Goal: Information Seeking & Learning: Learn about a topic

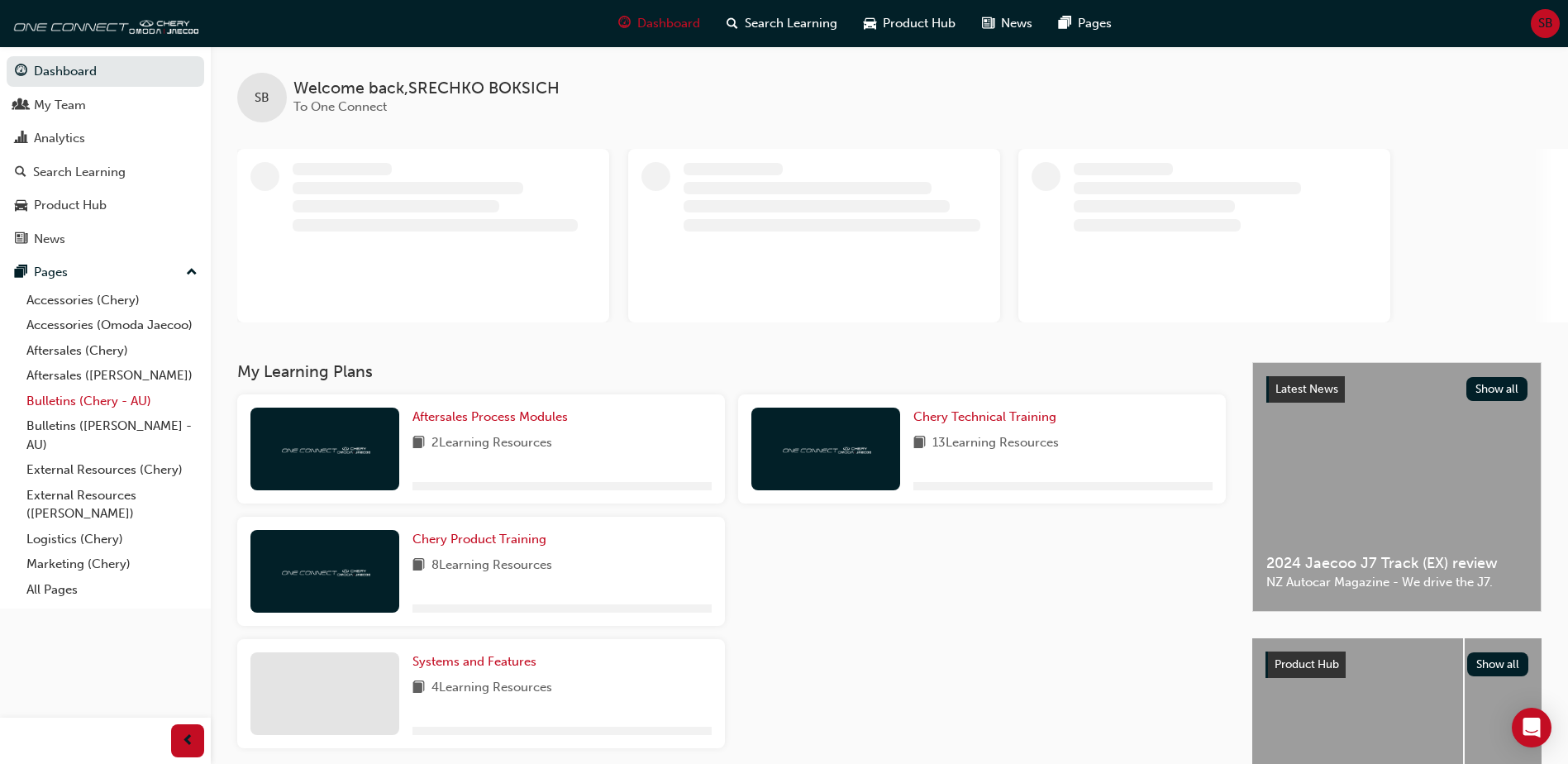
click at [99, 409] on link "Bulletins (Chery - AU)" at bounding box center [111, 401] width 184 height 26
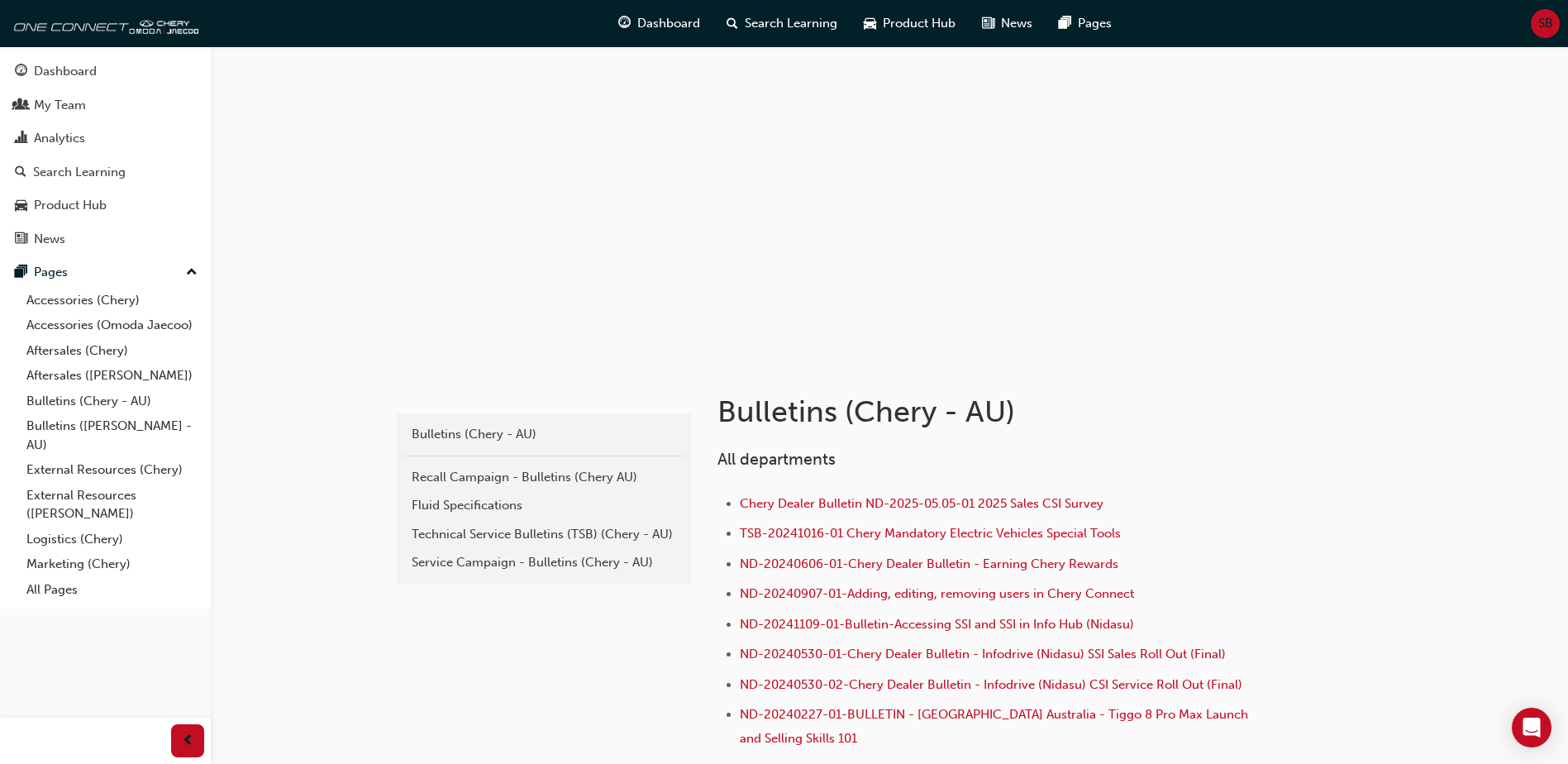
scroll to position [20, 0]
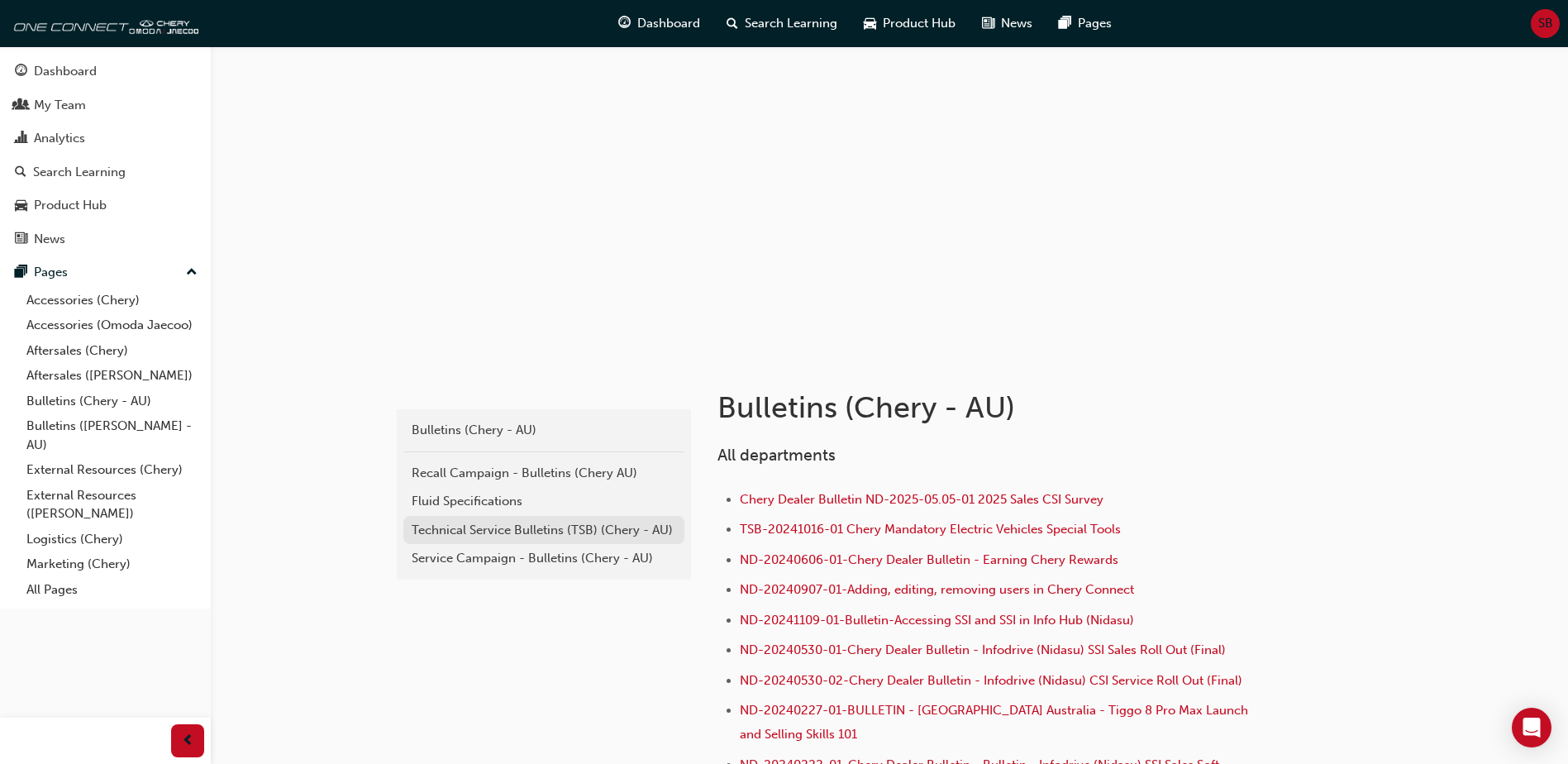
click at [625, 532] on div "Technical Service Bulletins (TSB) (Chery - AU)" at bounding box center [544, 529] width 265 height 19
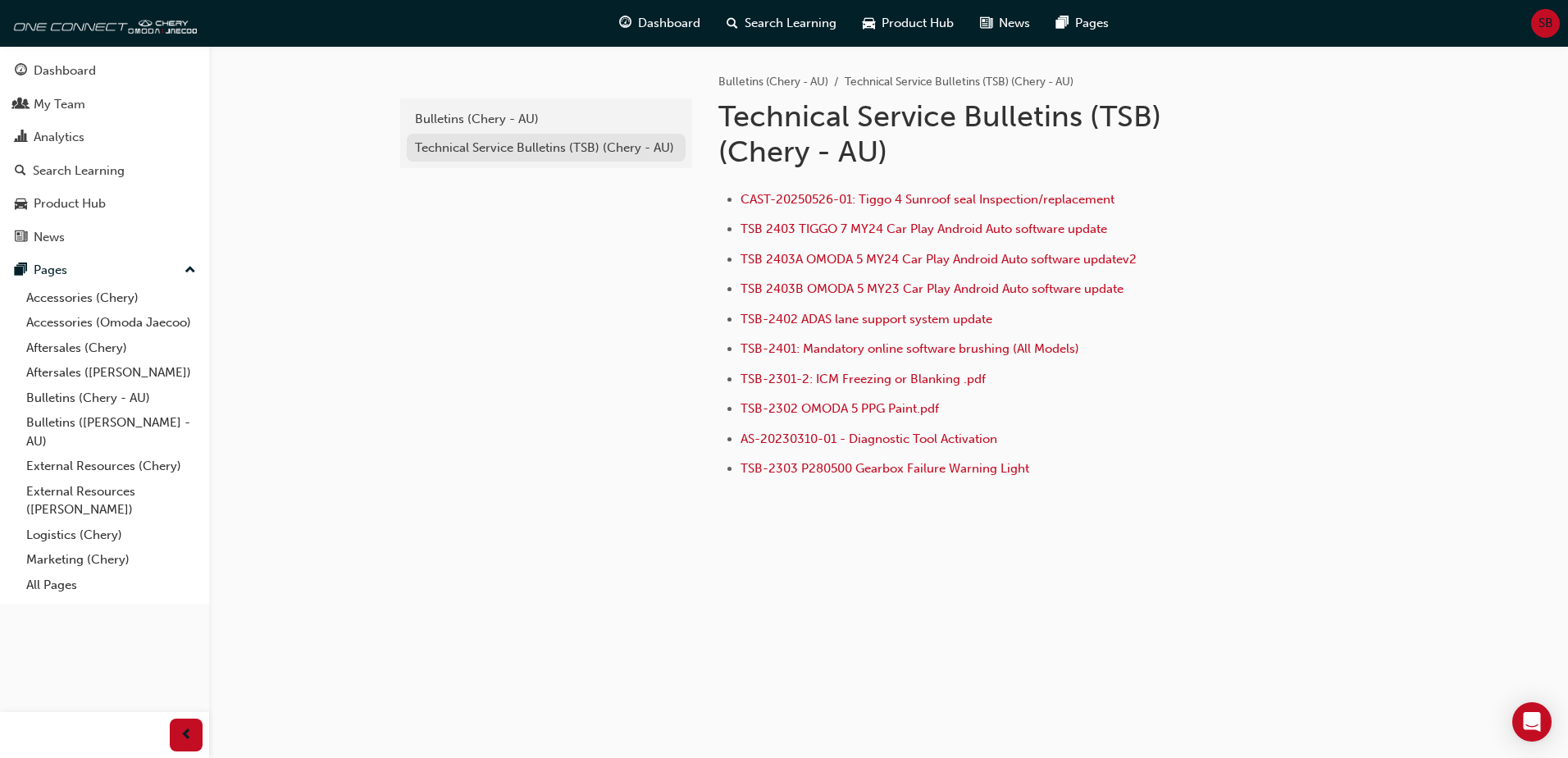
click at [600, 156] on div "Technical Service Bulletins (TSB) (Chery - AU)" at bounding box center [546, 147] width 263 height 19
click at [587, 125] on div "Bulletins (Chery - AU)" at bounding box center [546, 119] width 263 height 19
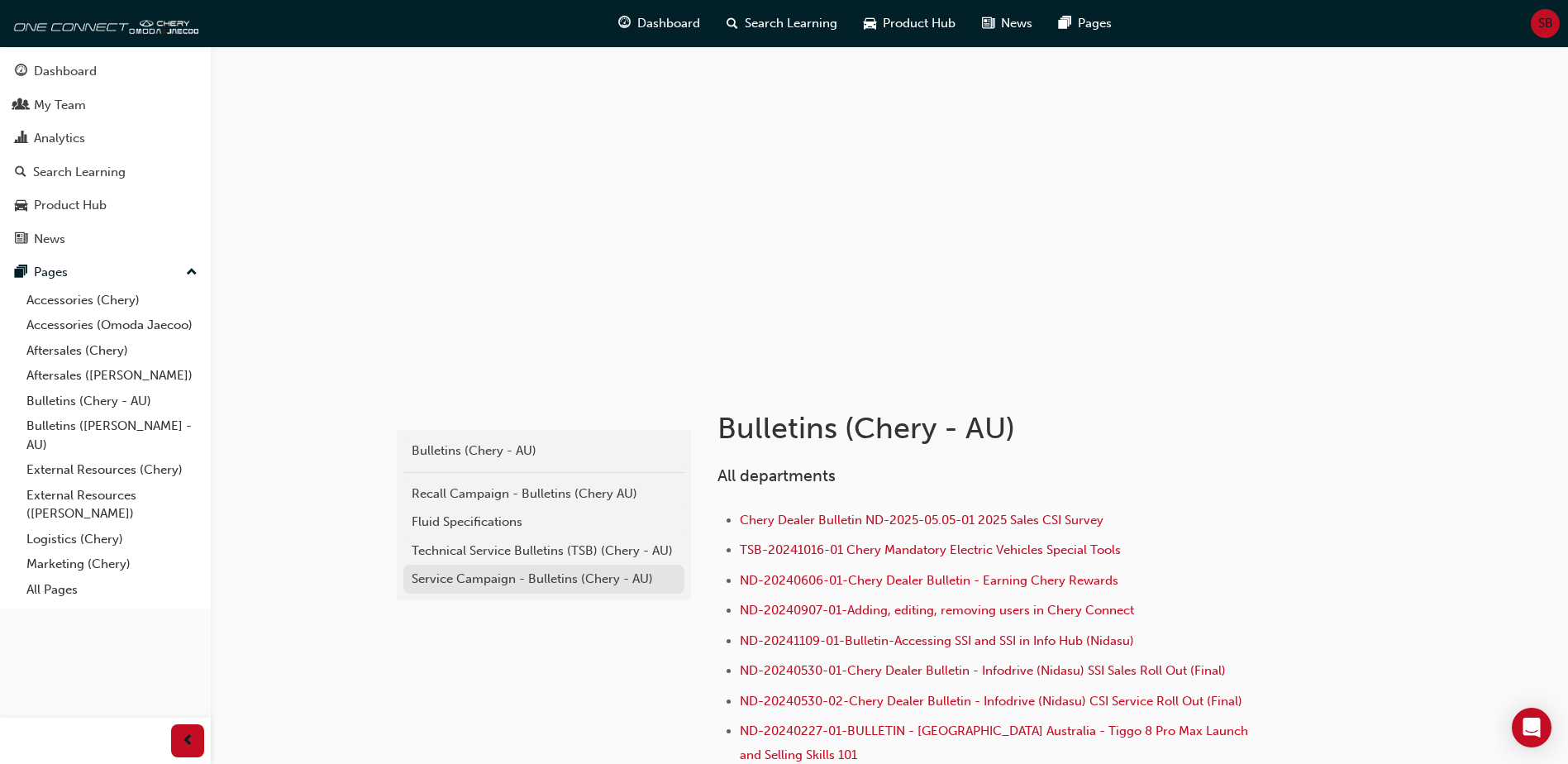
click at [597, 585] on div "Service Campaign - Bulletins (Chery - AU)" at bounding box center [544, 578] width 265 height 19
